Goal: Transaction & Acquisition: Subscribe to service/newsletter

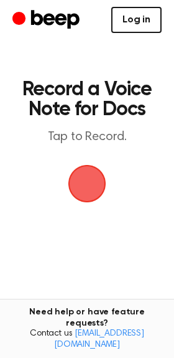
drag, startPoint x: 0, startPoint y: 0, endPoint x: 144, endPoint y: 20, distance: 145.8
click at [144, 20] on link "Log in" at bounding box center [136, 20] width 50 height 26
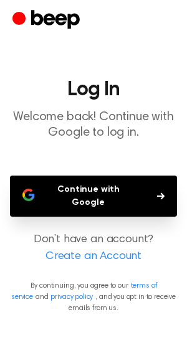
click at [138, 184] on button "Continue with Google" at bounding box center [93, 196] width 167 height 41
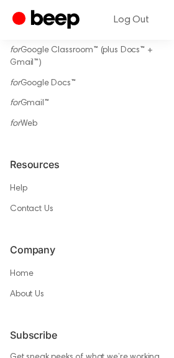
scroll to position [917, 0]
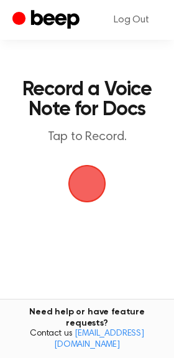
scroll to position [91, 0]
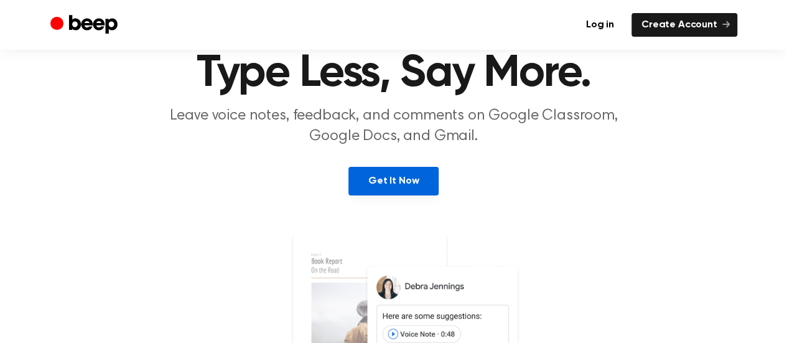
scroll to position [128, 0]
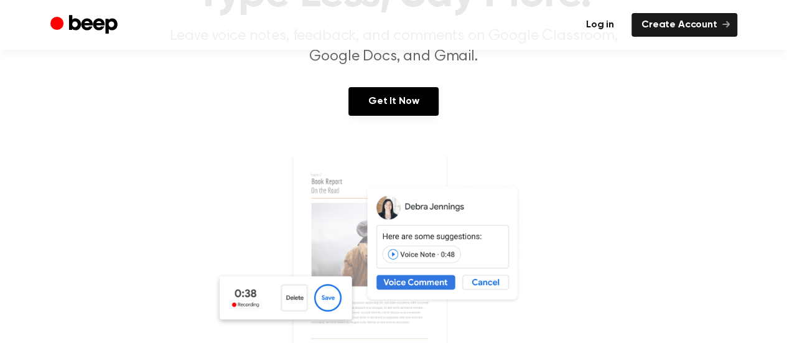
drag, startPoint x: 582, startPoint y: 47, endPoint x: 598, endPoint y: 31, distance: 22.0
click at [584, 45] on div "Log in Create Account" at bounding box center [393, 25] width 687 height 50
click at [599, 29] on link "Log in" at bounding box center [600, 25] width 48 height 24
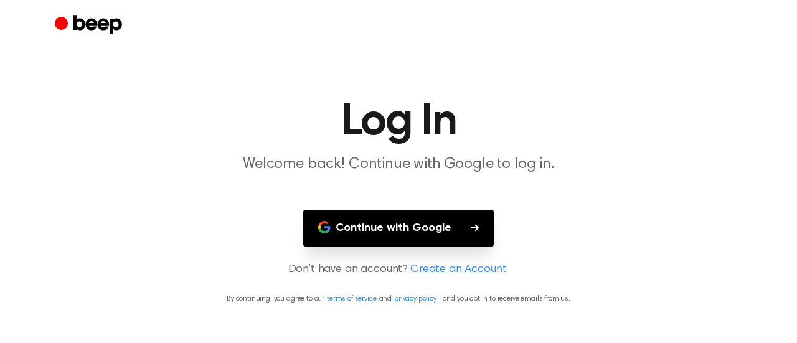
click at [345, 231] on button "Continue with Google" at bounding box center [398, 228] width 190 height 37
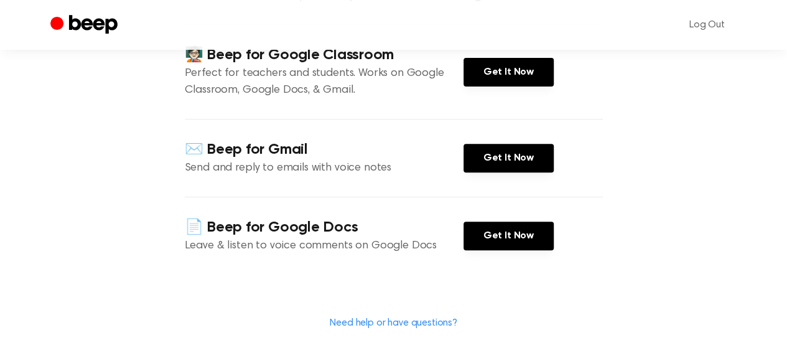
scroll to position [171, 0]
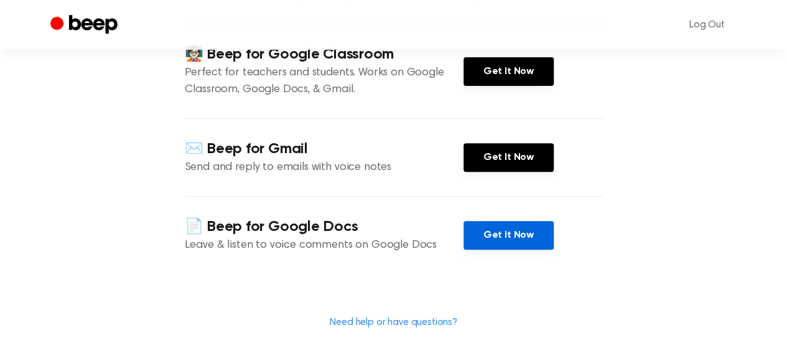
click at [489, 233] on link "Get It Now" at bounding box center [509, 235] width 90 height 29
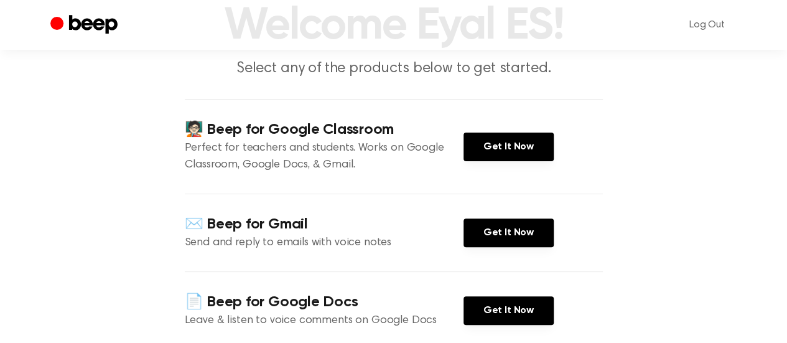
scroll to position [0, 0]
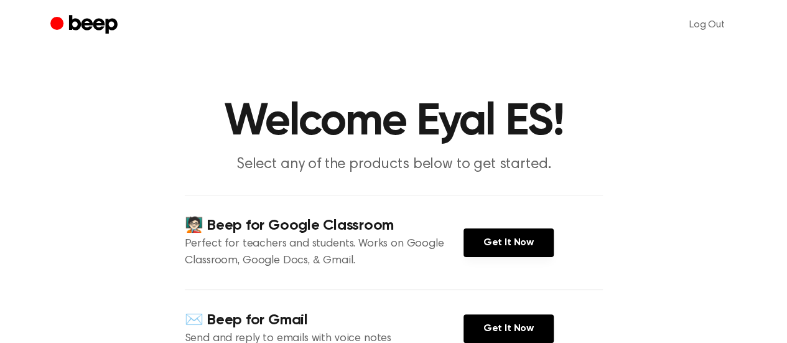
scroll to position [128, 0]
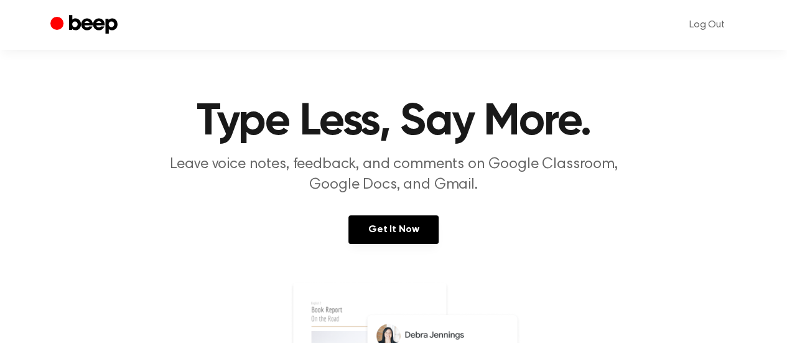
scroll to position [21, 0]
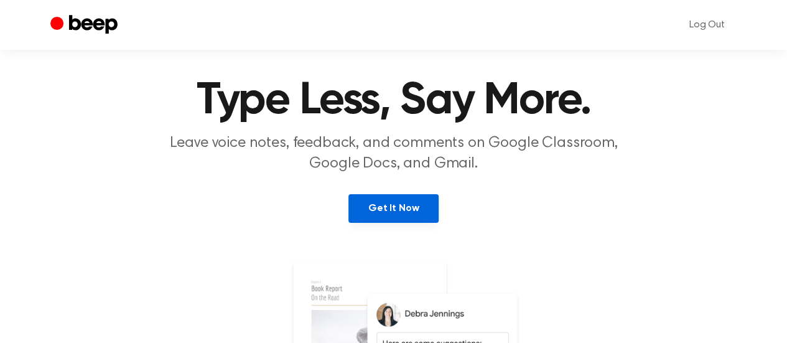
click at [410, 217] on link "Get It Now" at bounding box center [394, 208] width 90 height 29
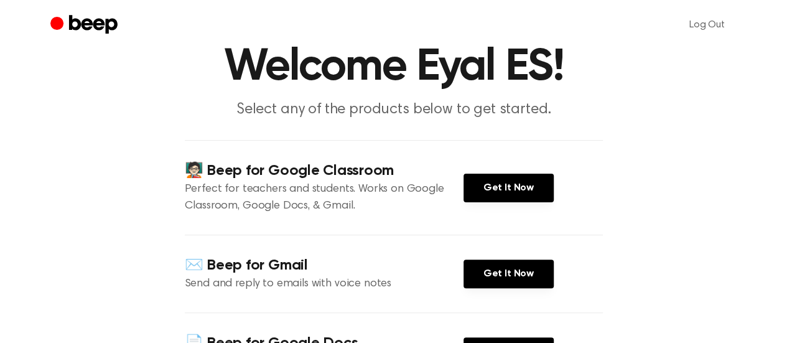
scroll to position [60, 0]
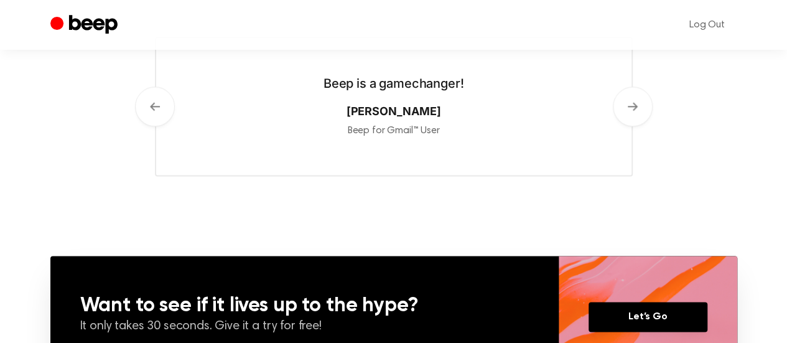
scroll to position [719, 0]
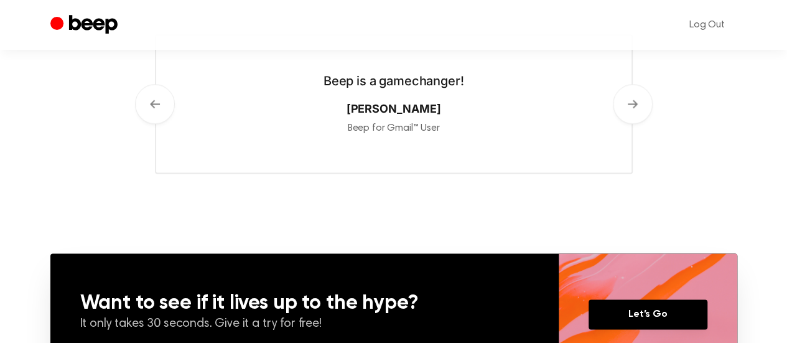
click at [439, 95] on div "Beep is a gamechanger! [PERSON_NAME] Beep for Gmail™ User" at bounding box center [394, 104] width 140 height 64
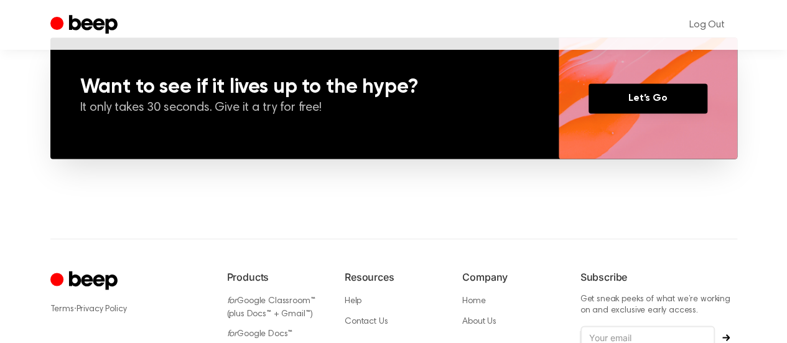
scroll to position [935, 0]
